Goal: Task Accomplishment & Management: Manage account settings

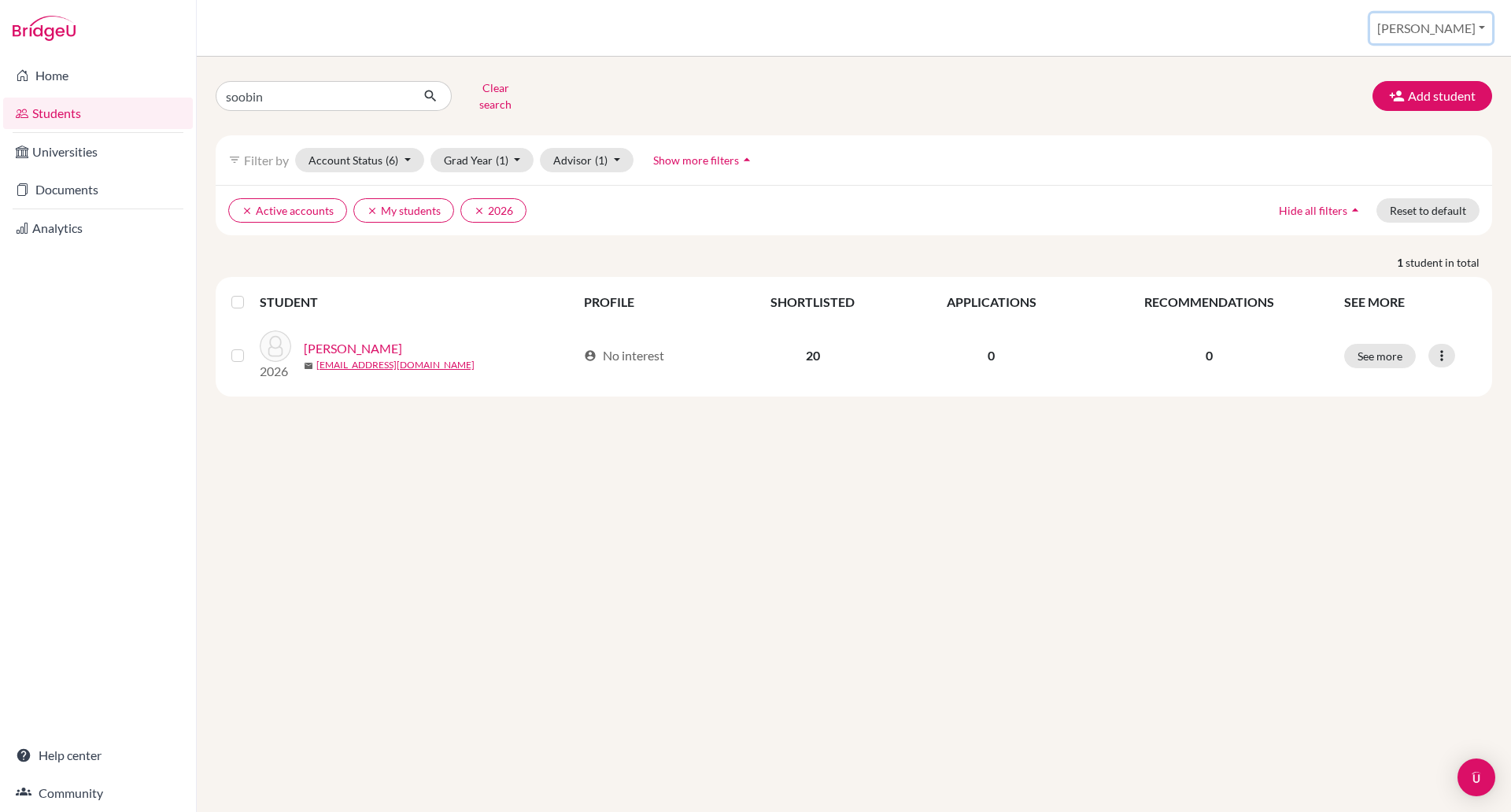
click at [1456, 18] on button "[PERSON_NAME]" at bounding box center [1431, 28] width 122 height 30
click at [1394, 92] on link "School Settings" at bounding box center [1357, 90] width 124 height 25
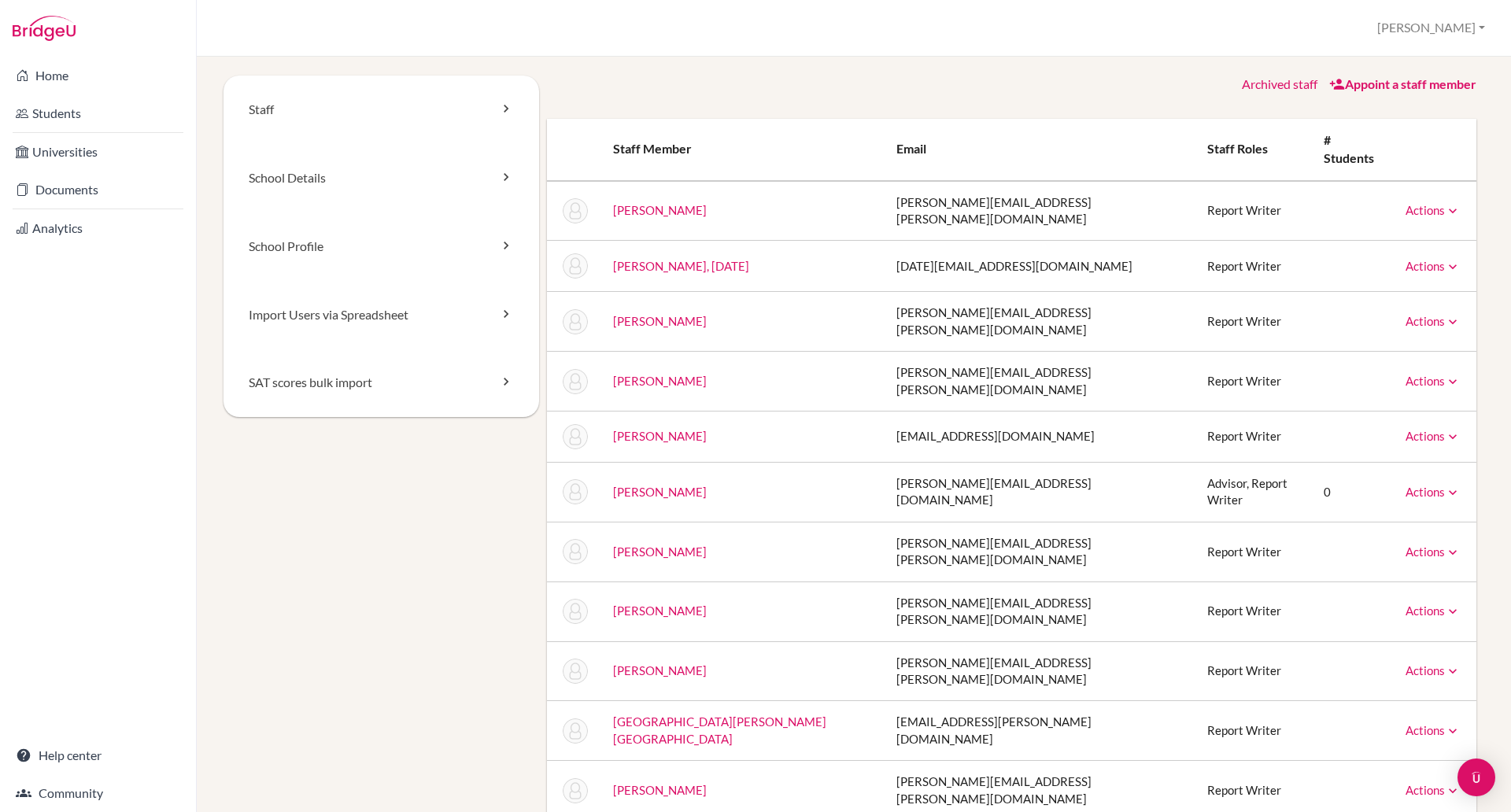
click at [771, 291] on td "Ashwell, Laurie" at bounding box center [742, 321] width 283 height 60
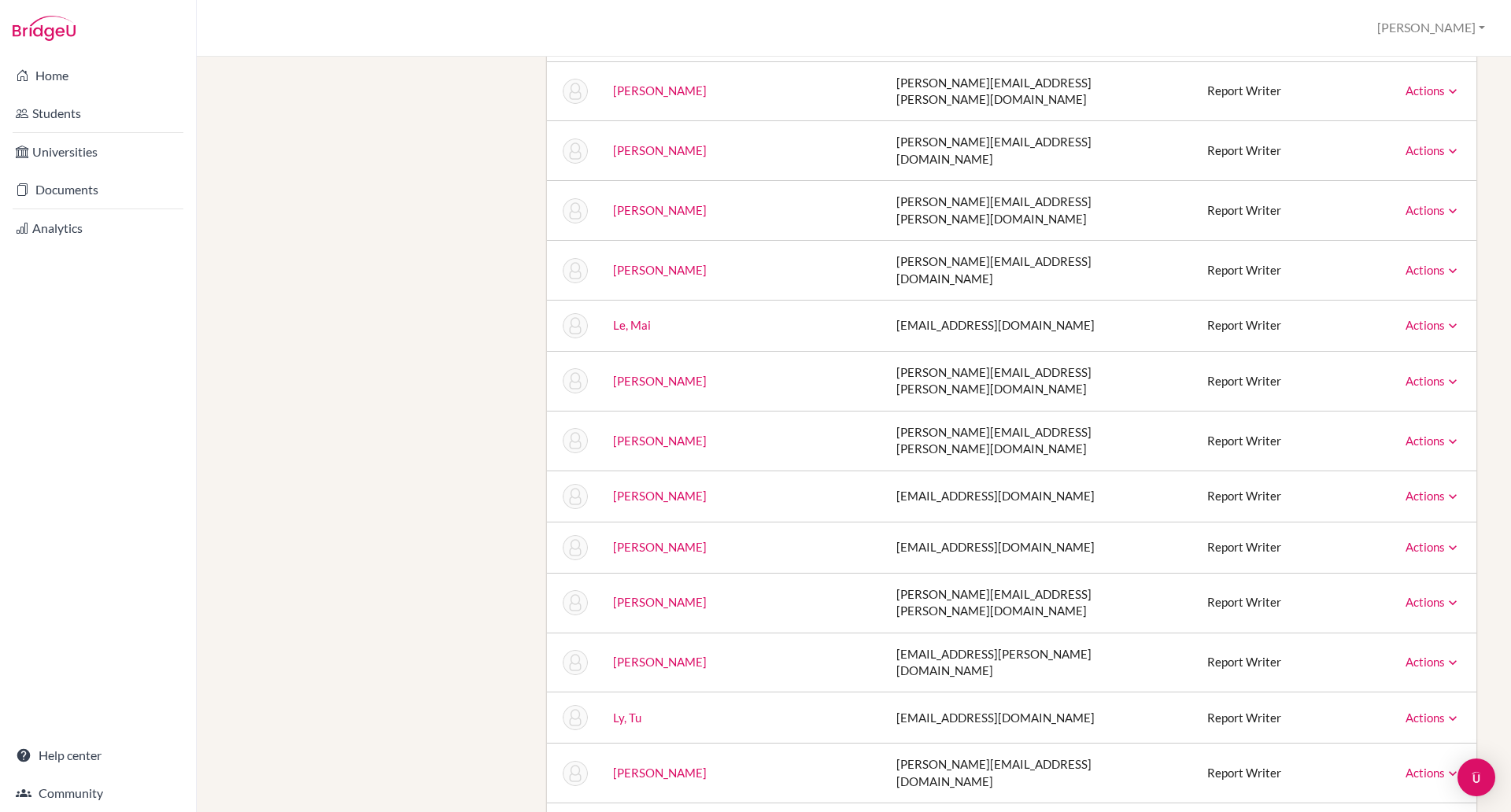
scroll to position [3930, 0]
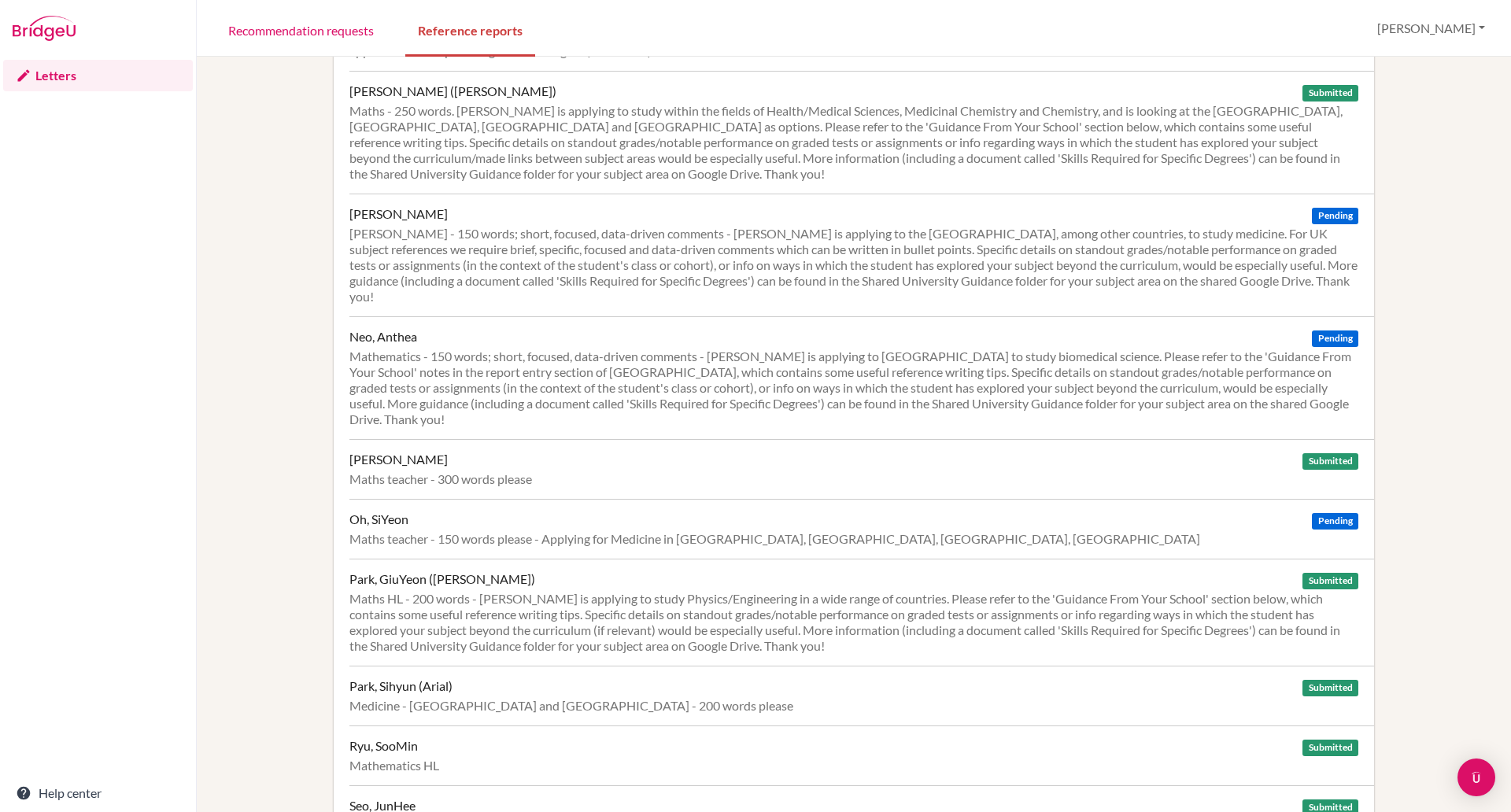
scroll to position [2573, 0]
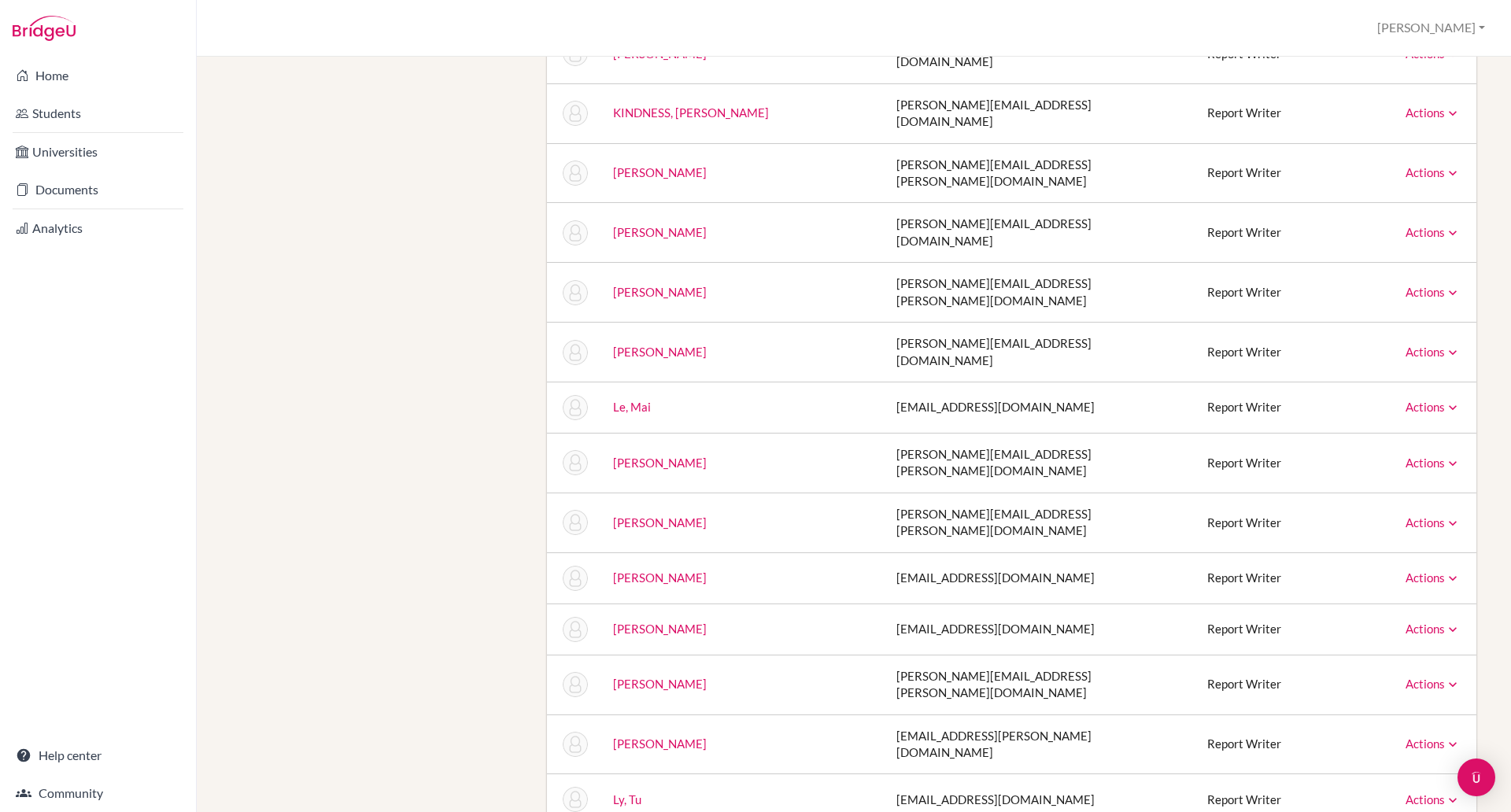
scroll to position [3848, 0]
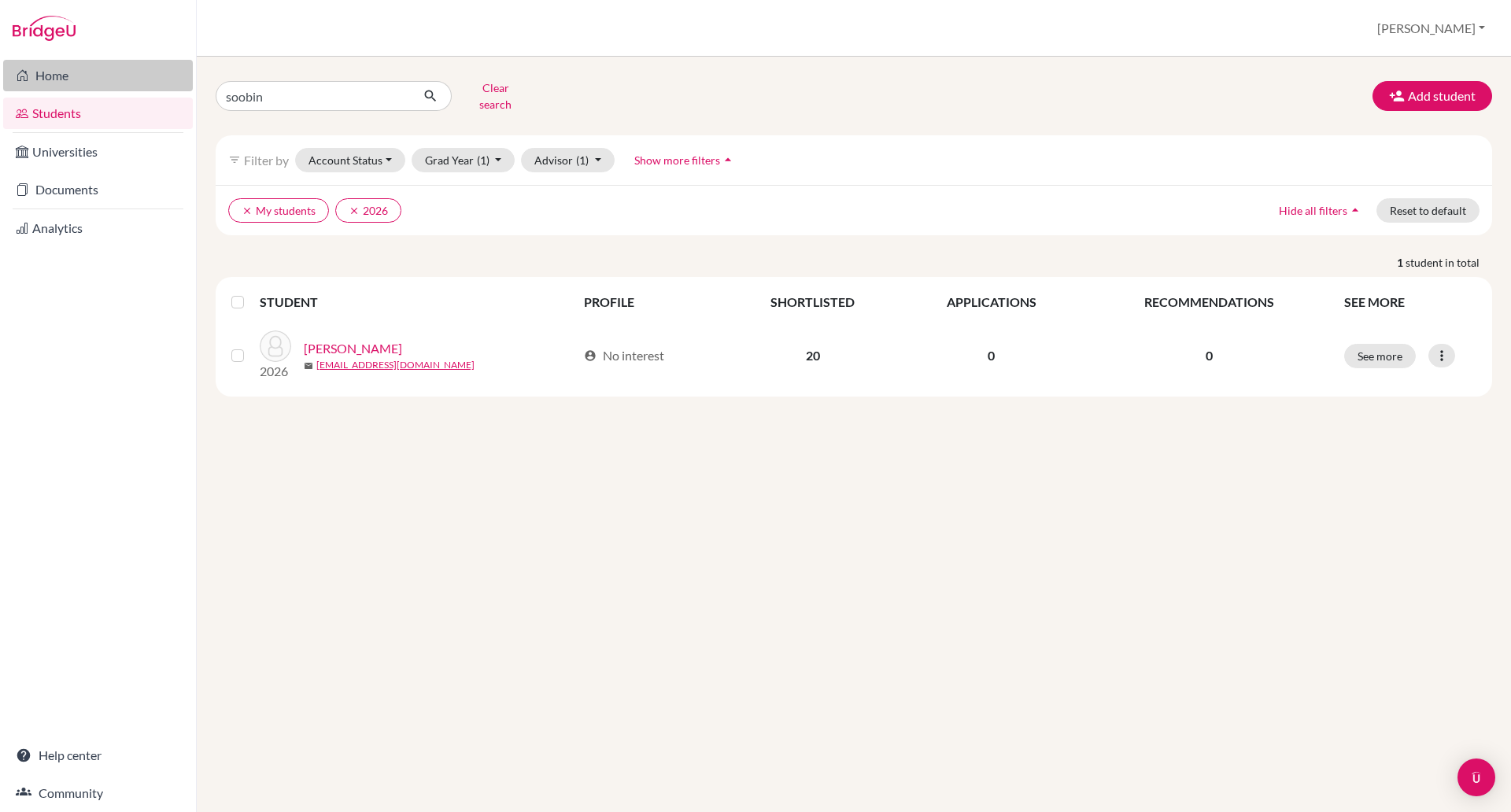
click at [68, 79] on link "Home" at bounding box center [98, 76] width 190 height 32
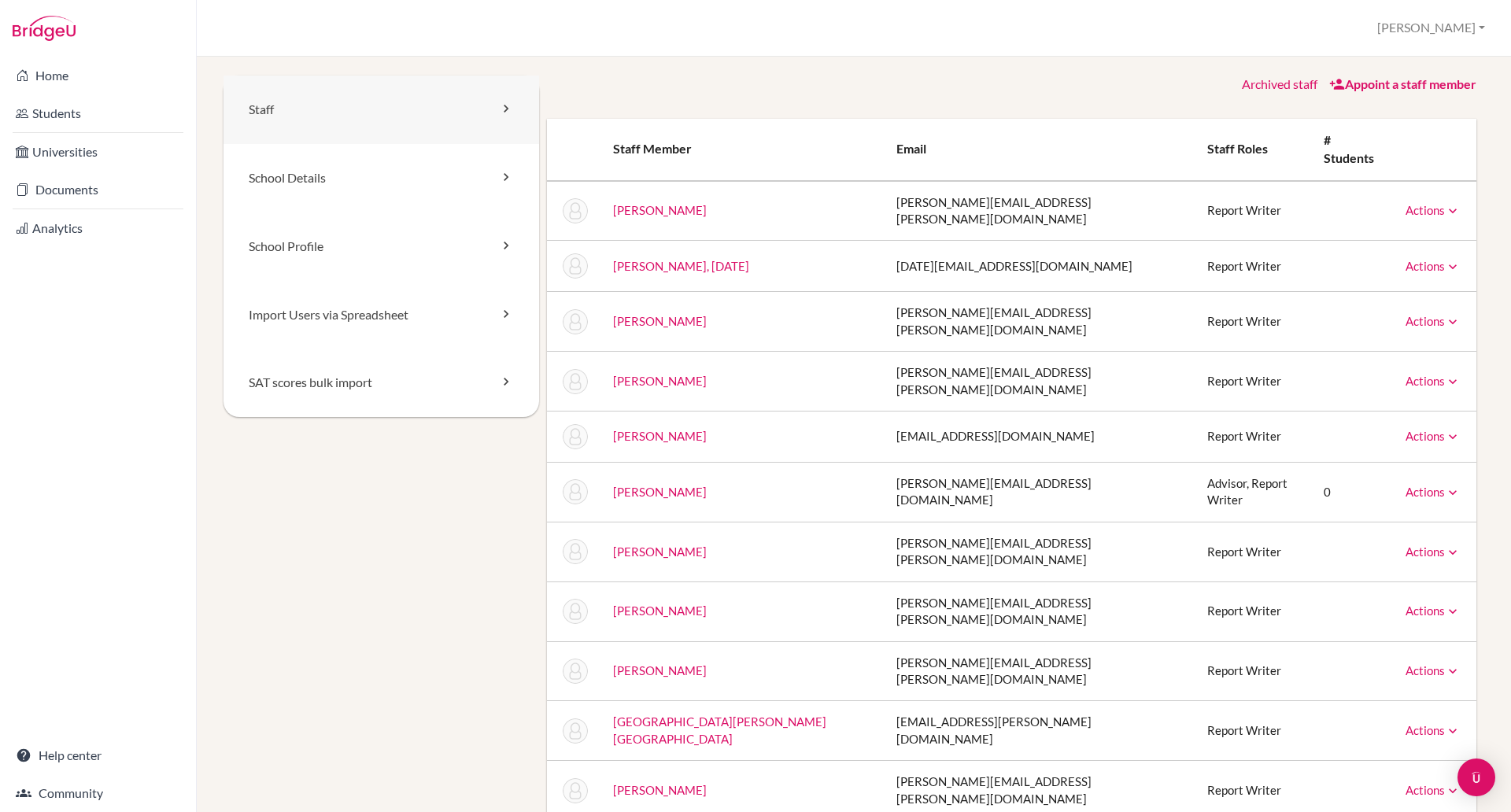
click at [500, 110] on icon at bounding box center [506, 108] width 16 height 16
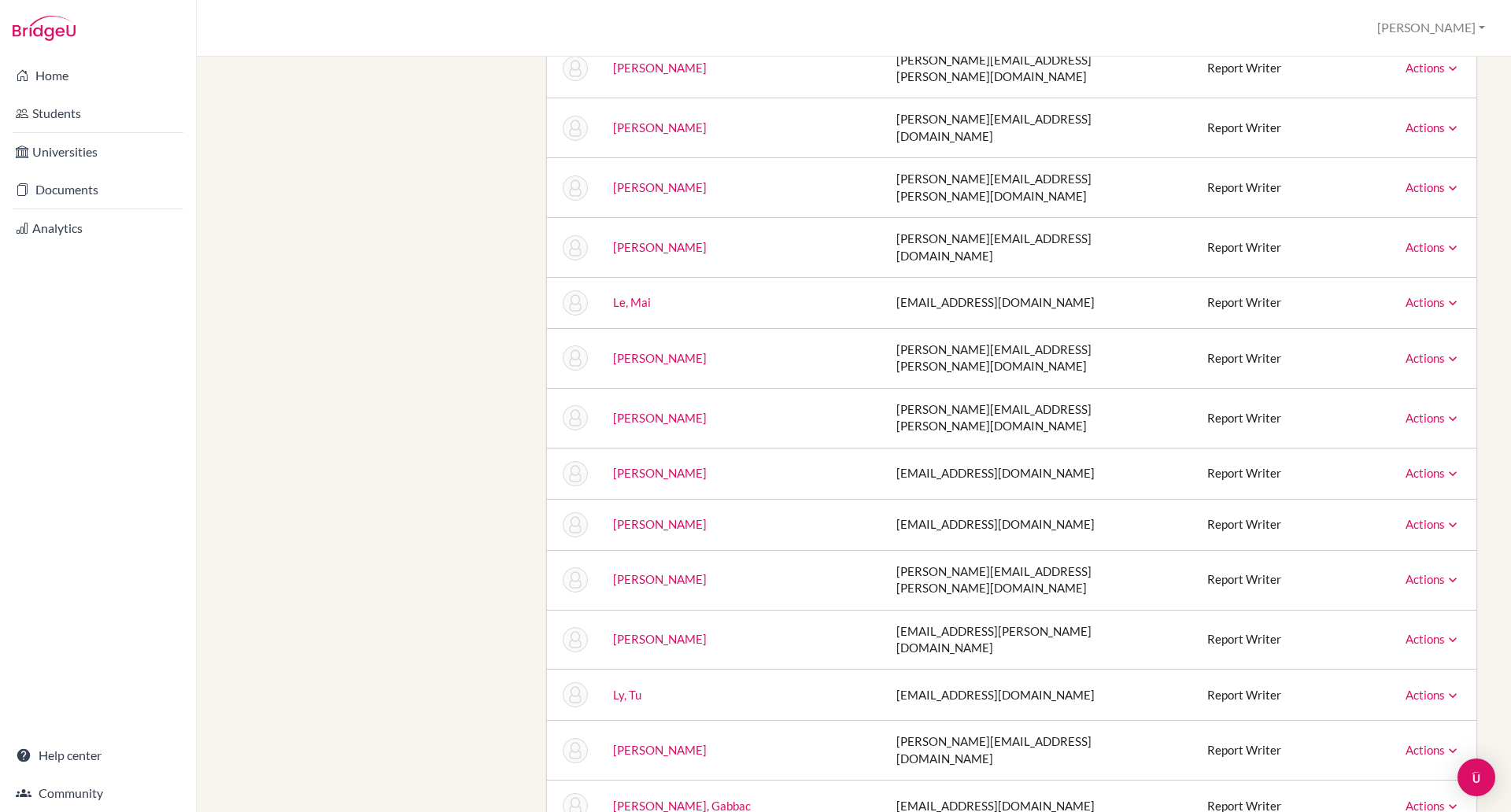
scroll to position [3953, 0]
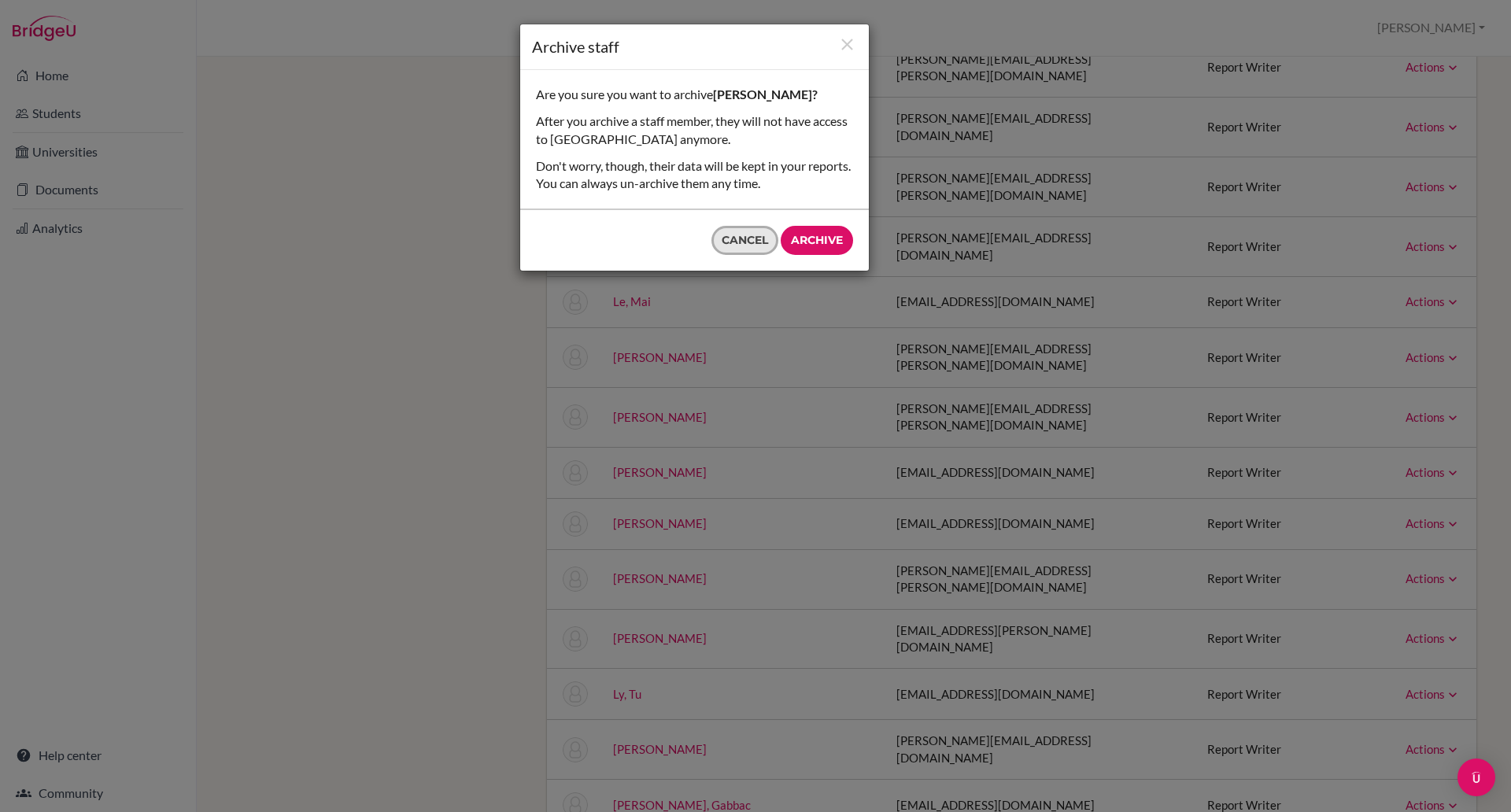
click at [738, 242] on button "Cancel" at bounding box center [744, 240] width 67 height 29
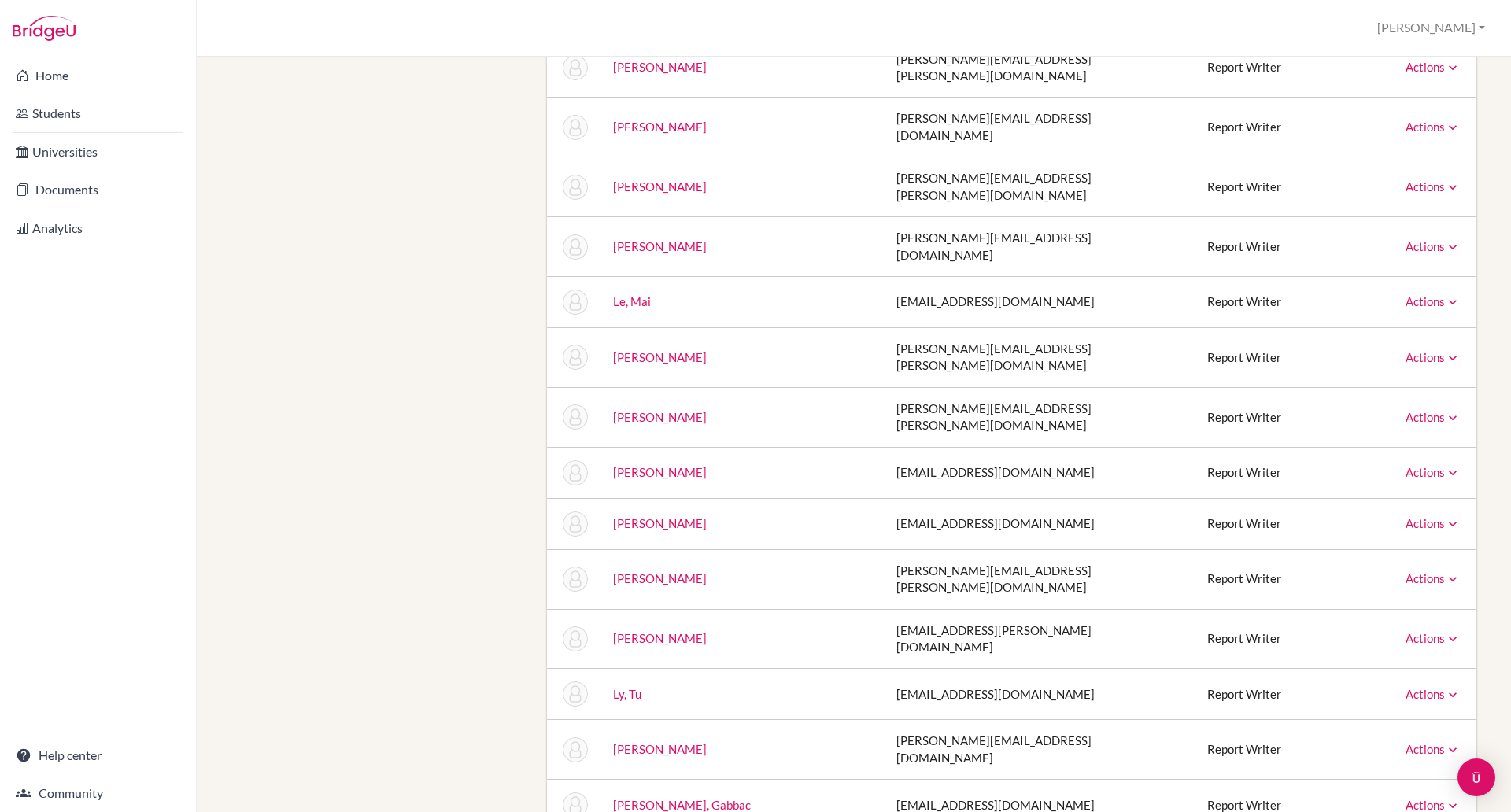
click at [738, 780] on td "Marisol, Gabbac" at bounding box center [742, 805] width 283 height 51
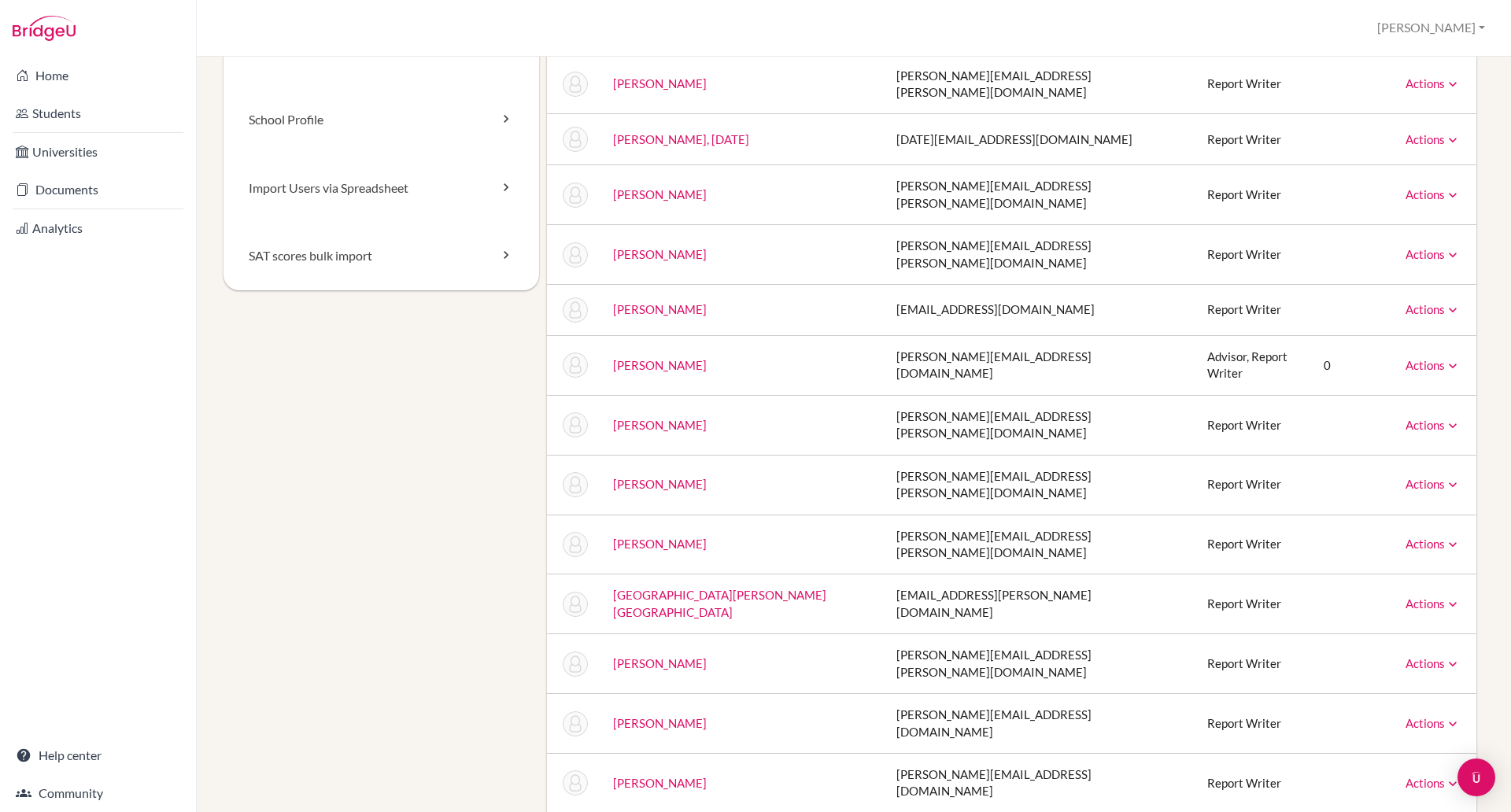
scroll to position [0, 0]
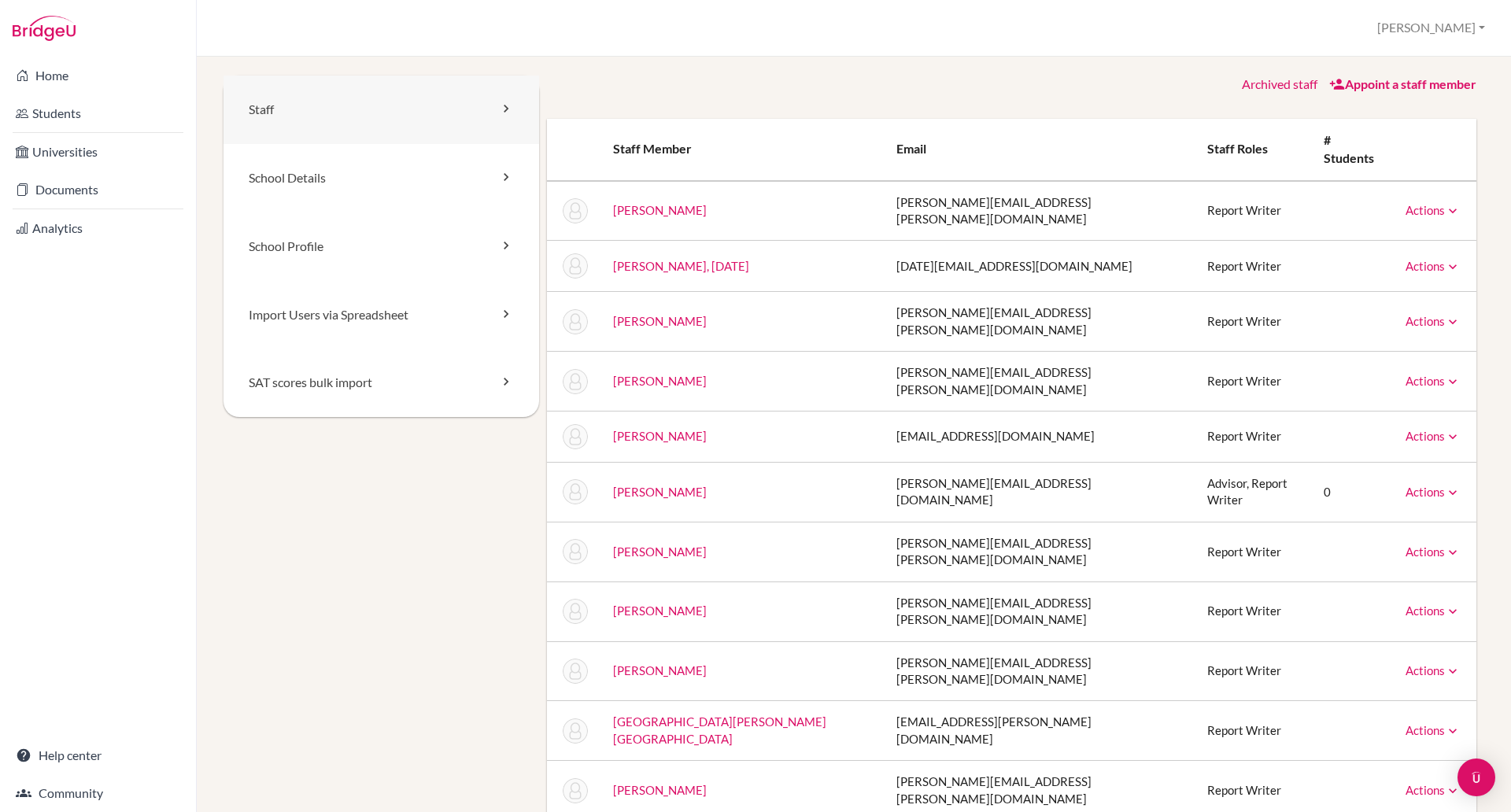
click at [474, 101] on link "Staff" at bounding box center [381, 110] width 315 height 69
click at [484, 100] on link "Staff" at bounding box center [381, 110] width 315 height 69
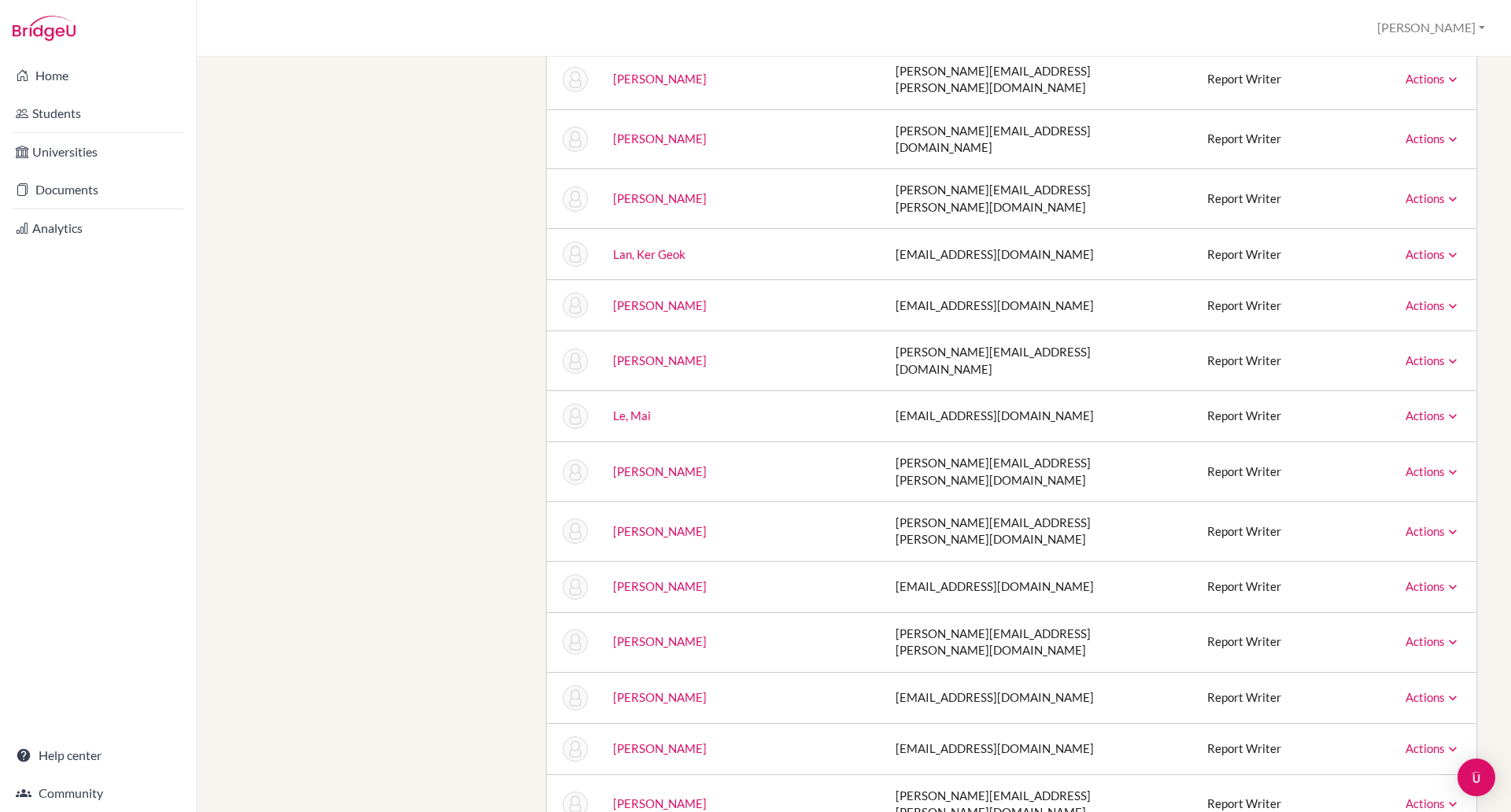
scroll to position [5690, 0]
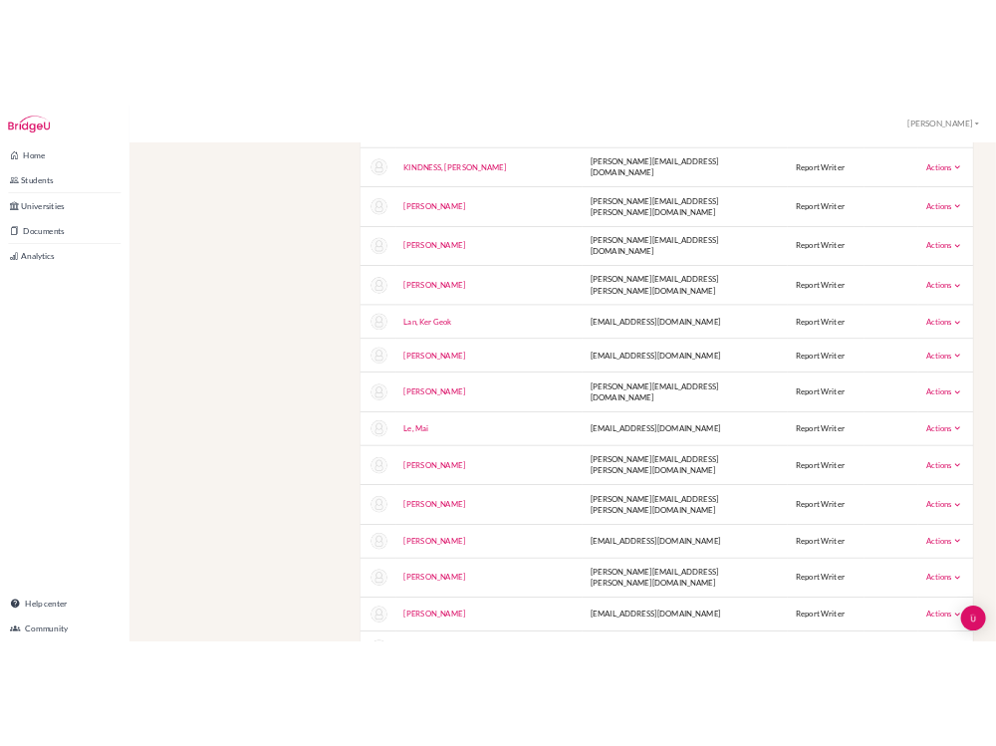
scroll to position [7185, 0]
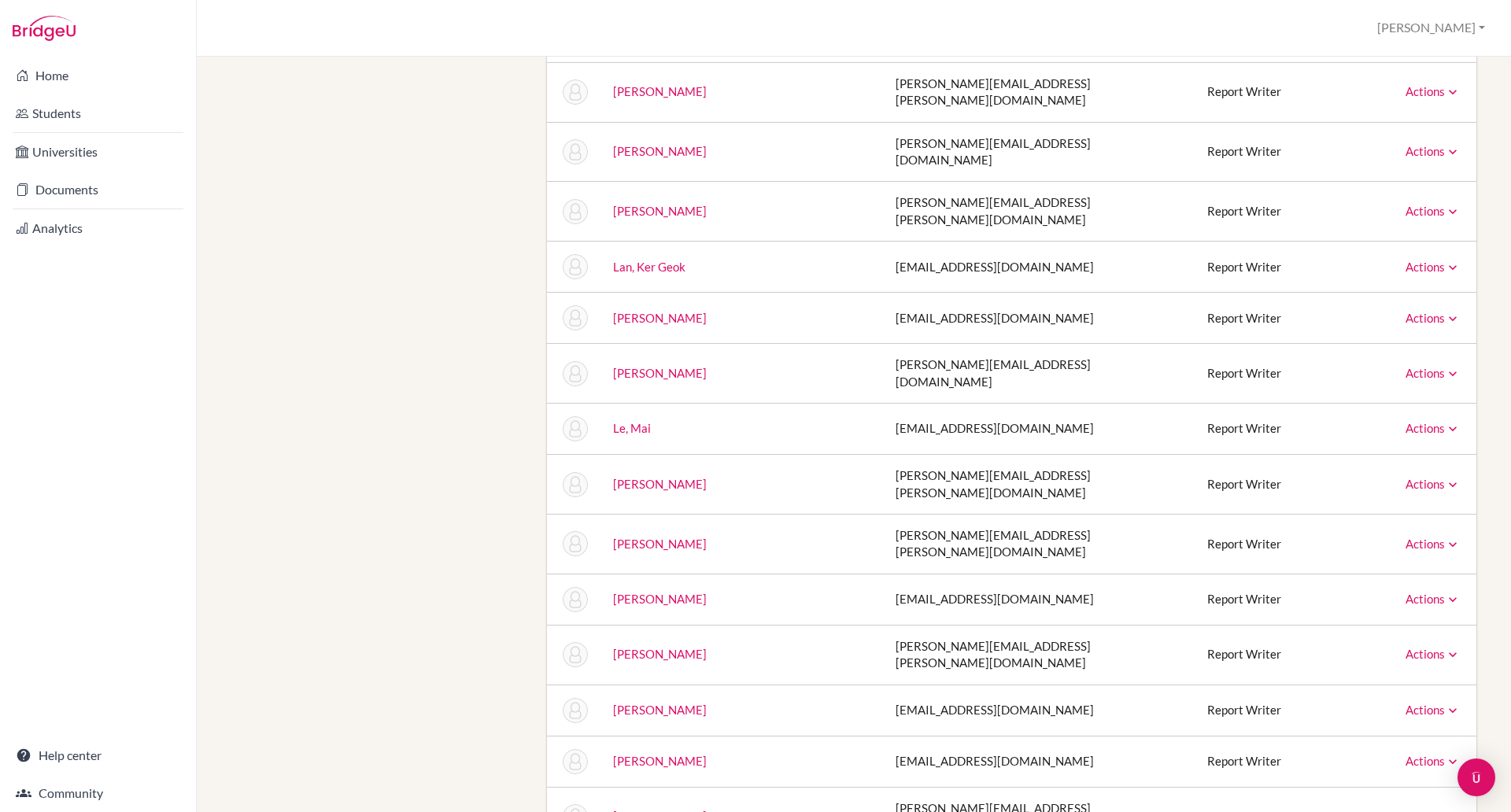
drag, startPoint x: 1399, startPoint y: 494, endPoint x: 1217, endPoint y: 486, distance: 182.2
